Goal: Task Accomplishment & Management: Manage account settings

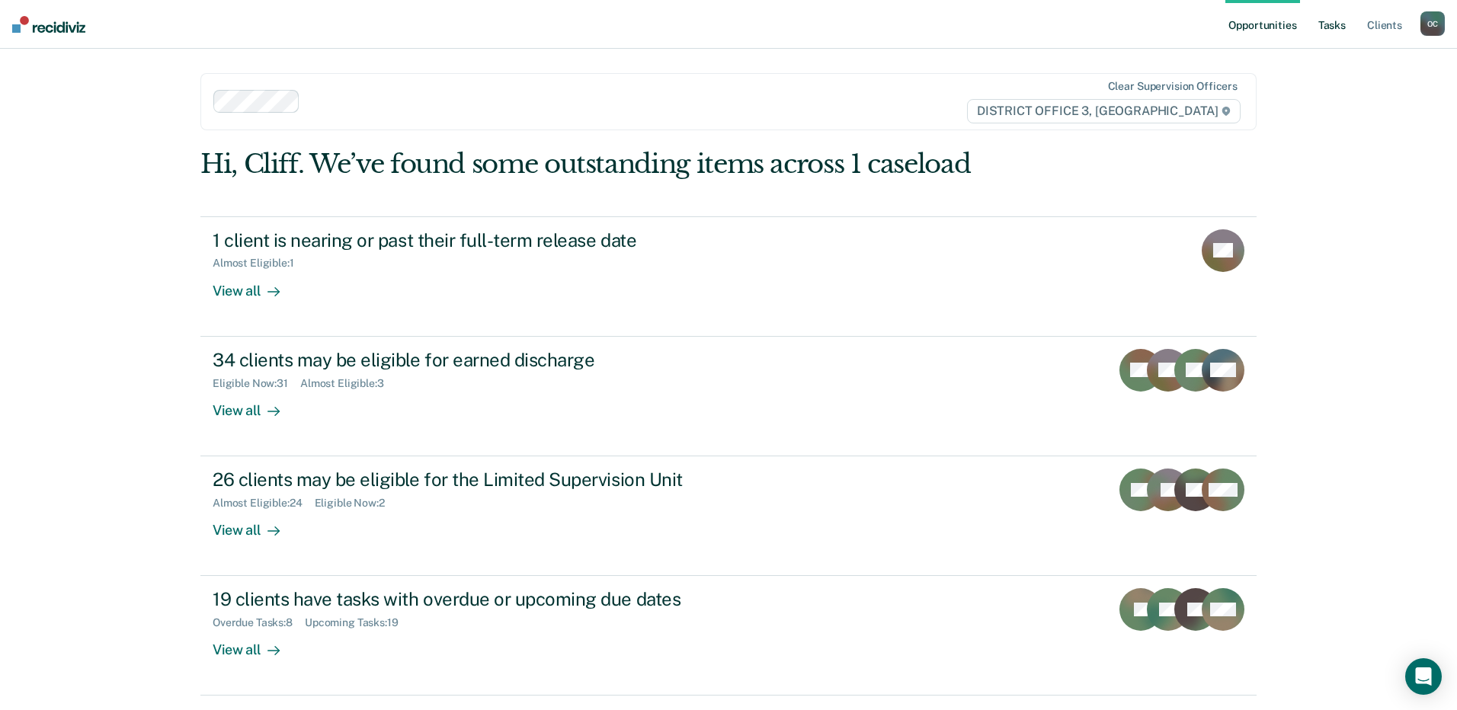
click at [1331, 23] on link "Tasks" at bounding box center [1332, 24] width 34 height 49
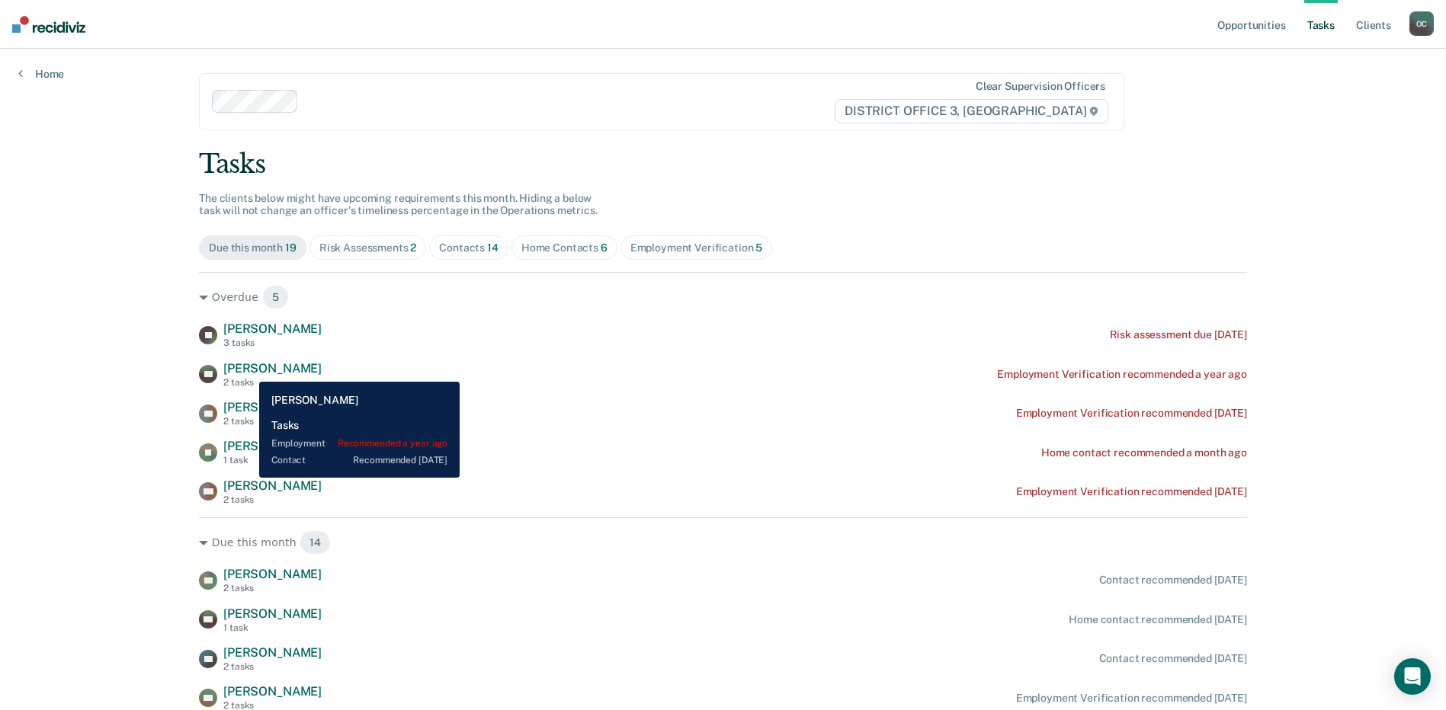
click at [248, 370] on span "[PERSON_NAME]" at bounding box center [272, 368] width 98 height 14
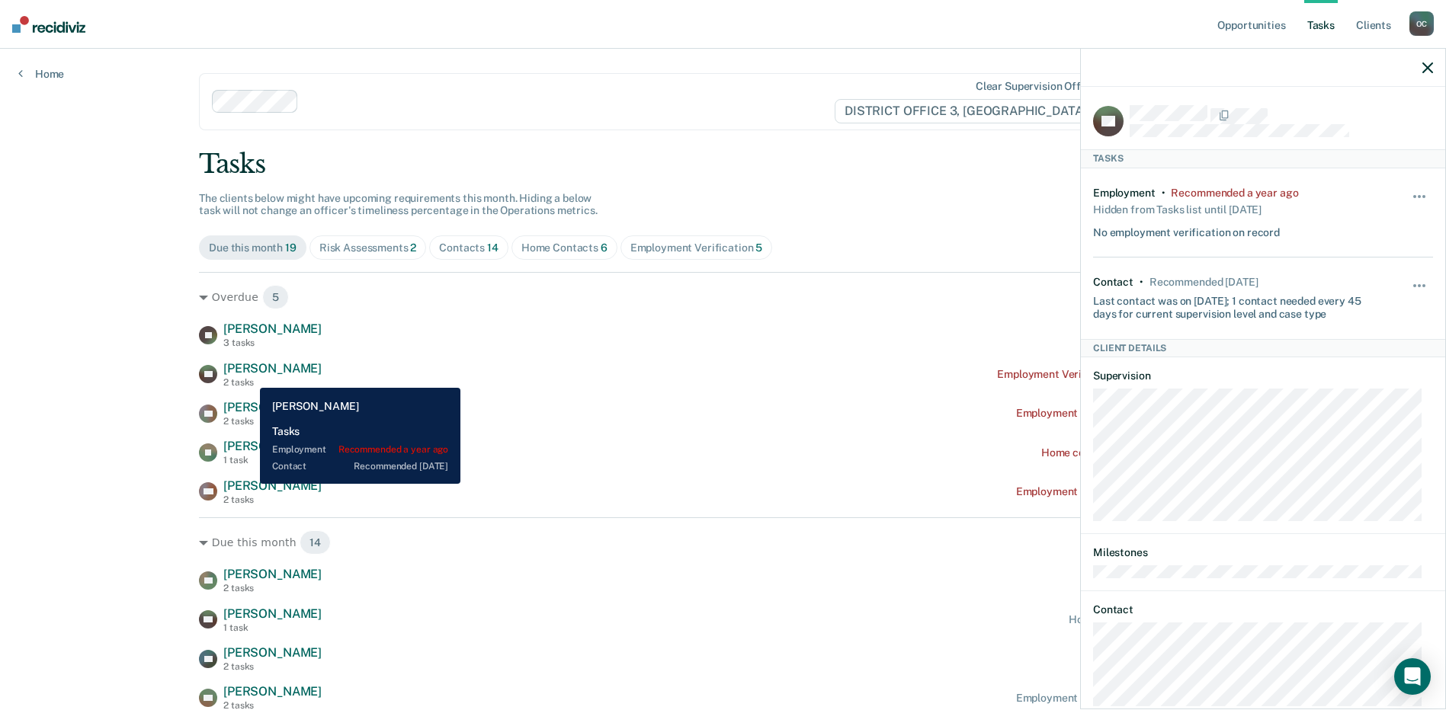
click at [248, 377] on div "2 tasks" at bounding box center [272, 382] width 98 height 11
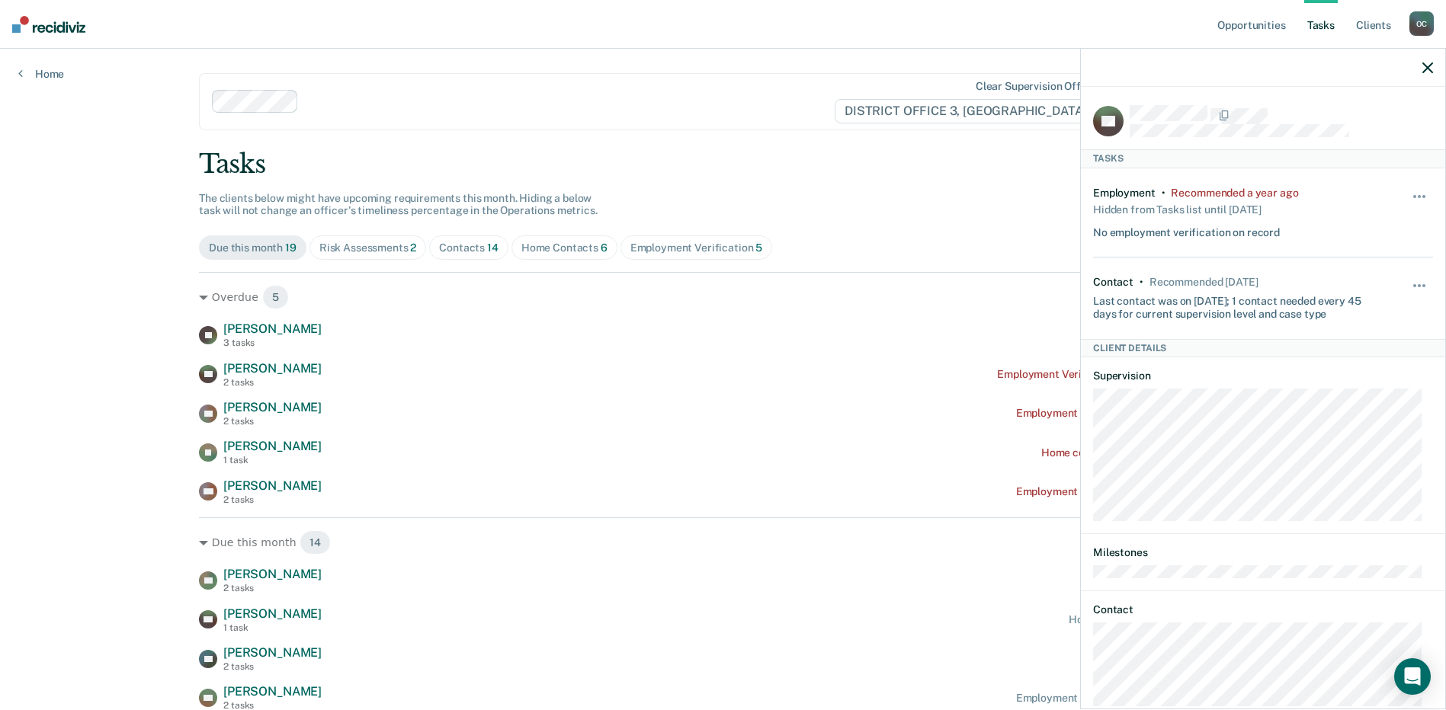
click at [1425, 63] on icon "button" at bounding box center [1427, 67] width 11 height 11
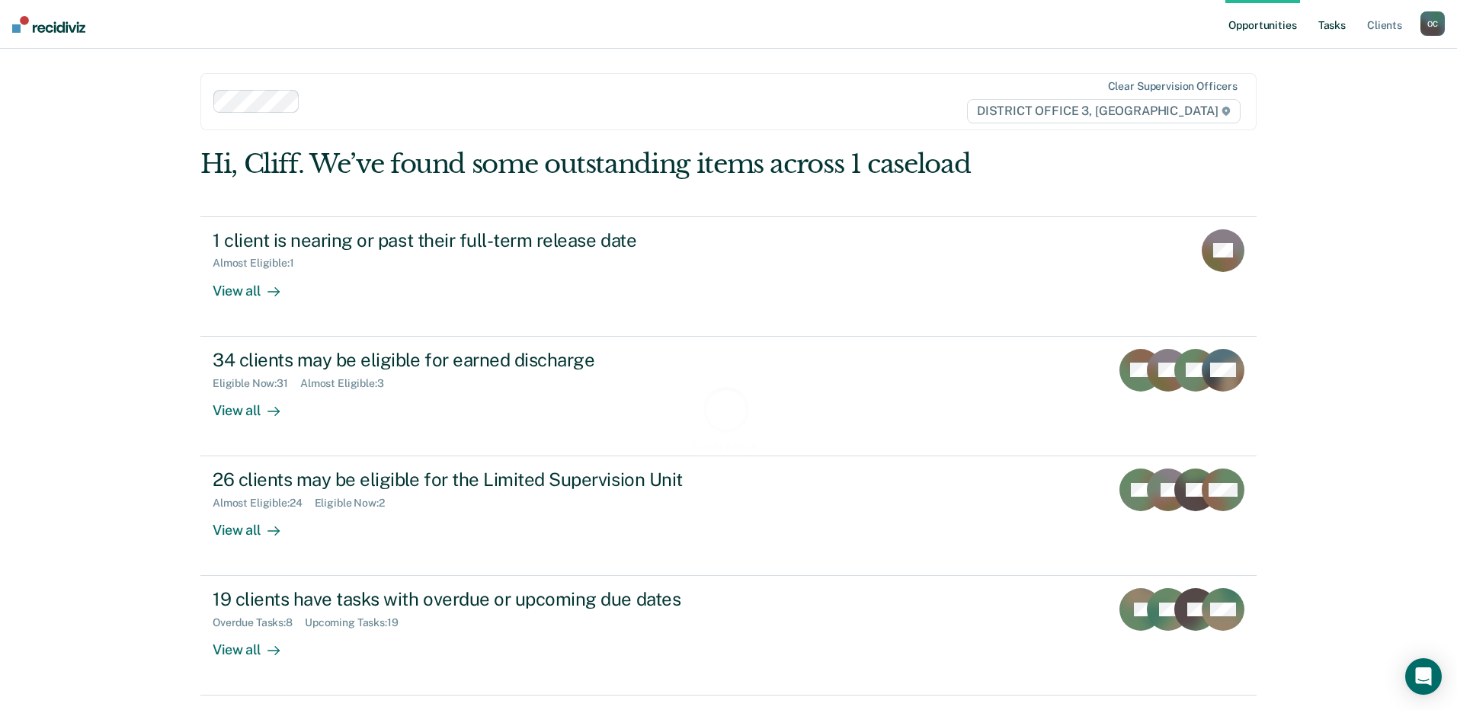
click at [1338, 25] on link "Tasks" at bounding box center [1332, 24] width 34 height 49
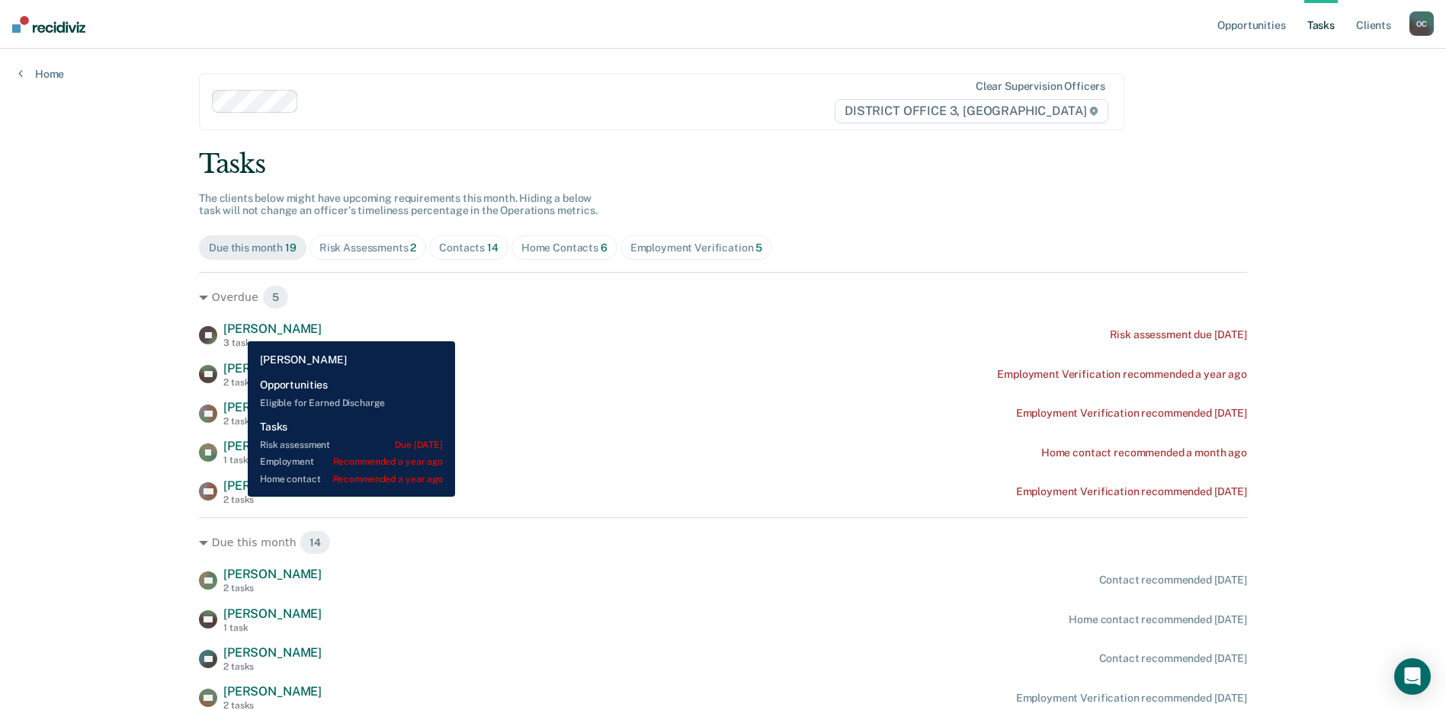
click at [236, 330] on span "[PERSON_NAME]" at bounding box center [272, 329] width 98 height 14
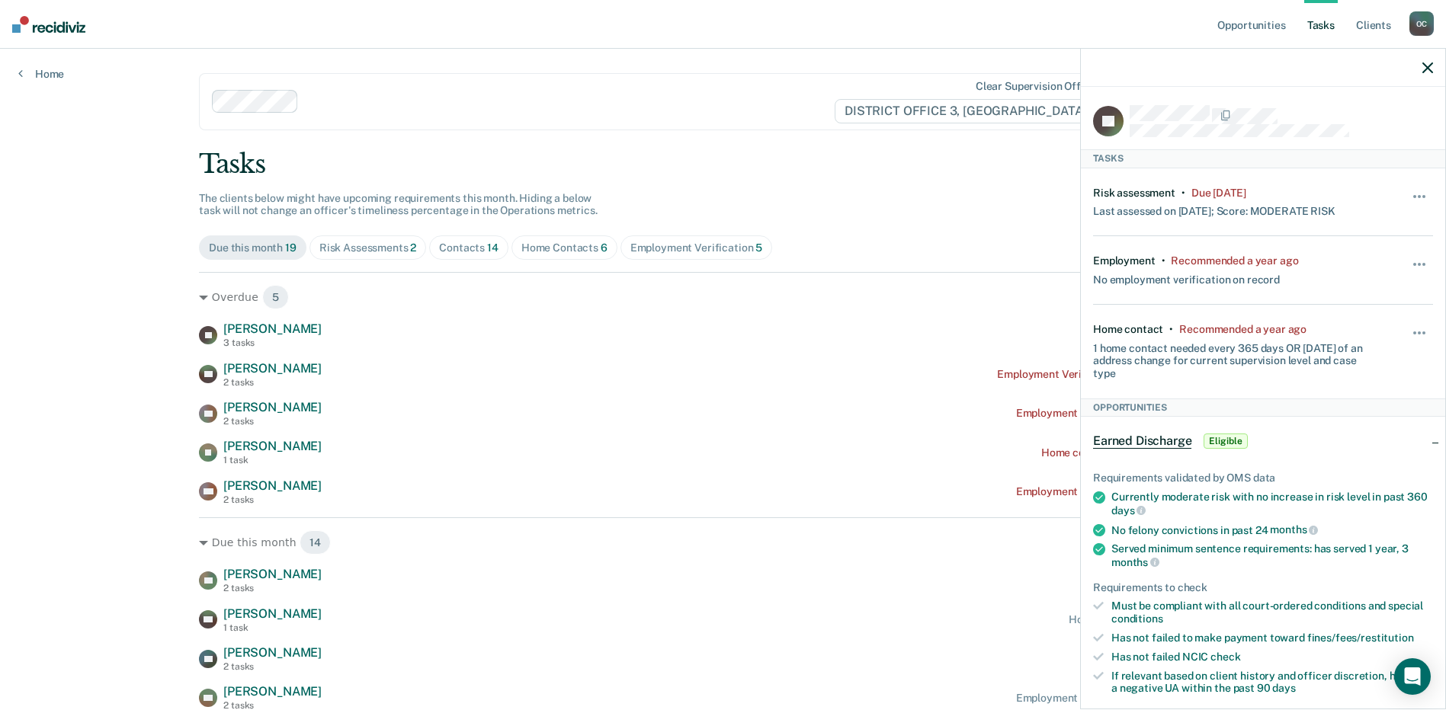
click at [1424, 62] on button "button" at bounding box center [1427, 67] width 11 height 13
